Goal: Transaction & Acquisition: Book appointment/travel/reservation

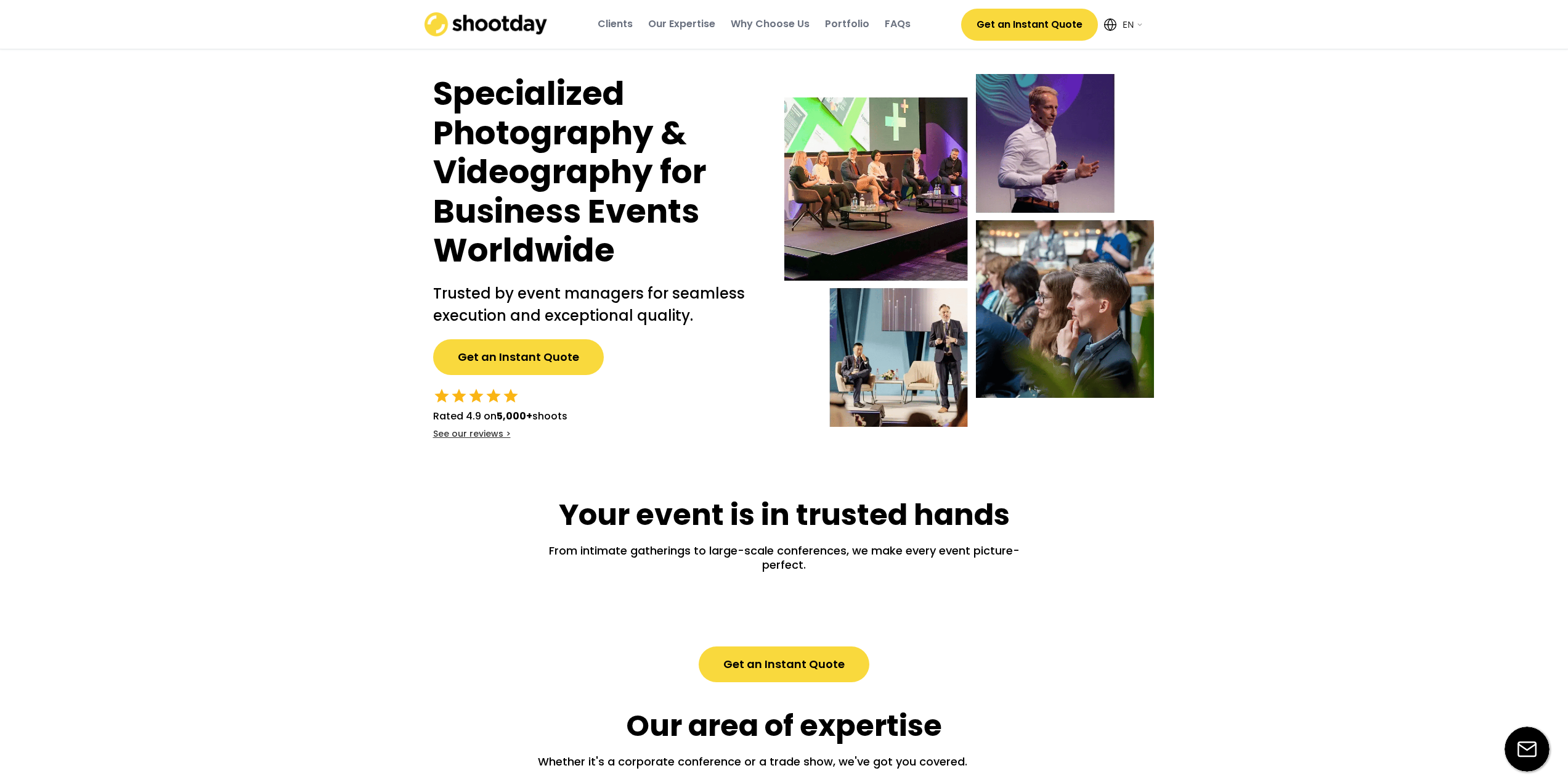
select select ""en""
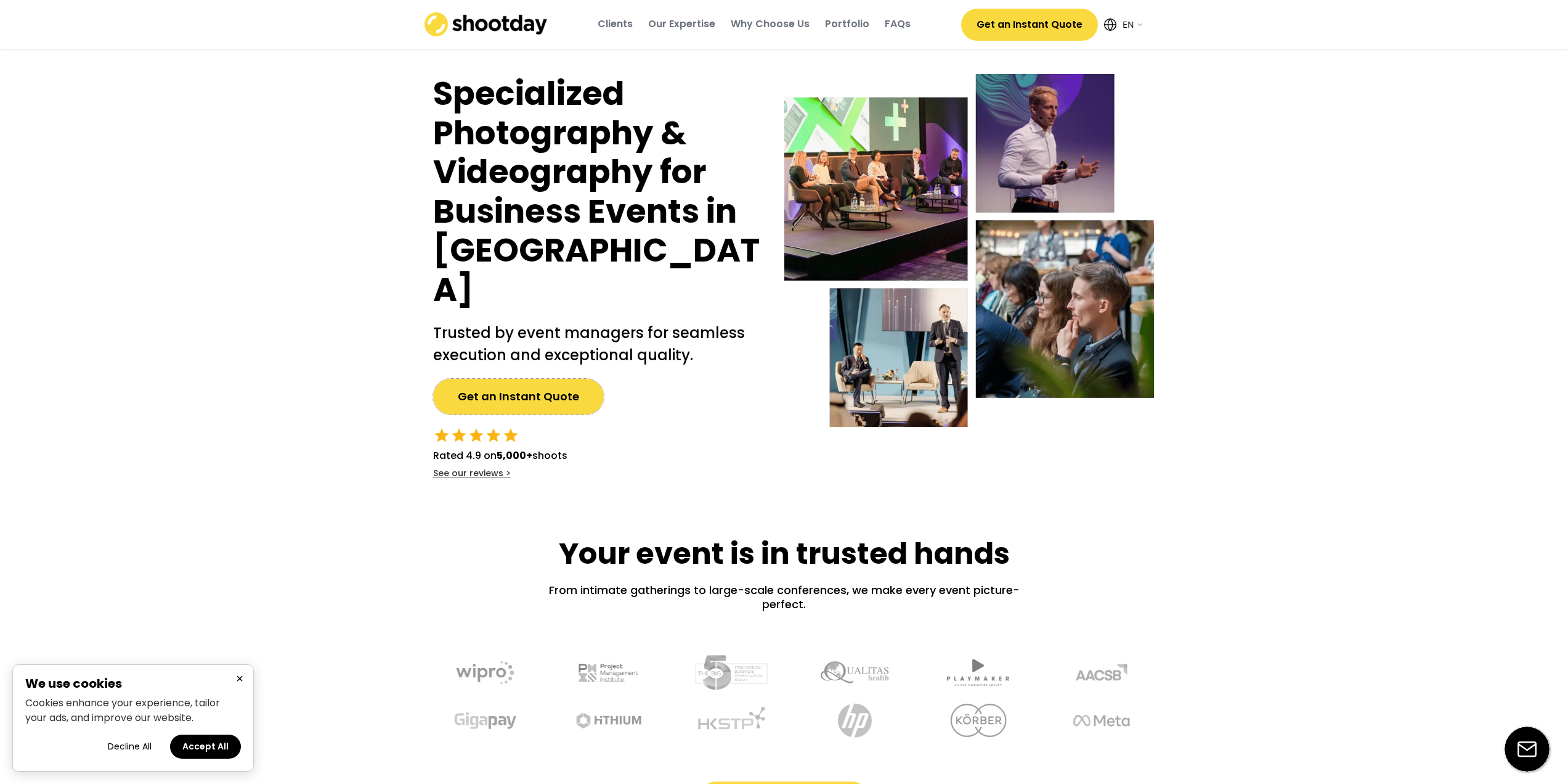
click at [542, 379] on button "Get an Instant Quote" at bounding box center [519, 397] width 170 height 36
